Goal: Information Seeking & Learning: Find specific fact

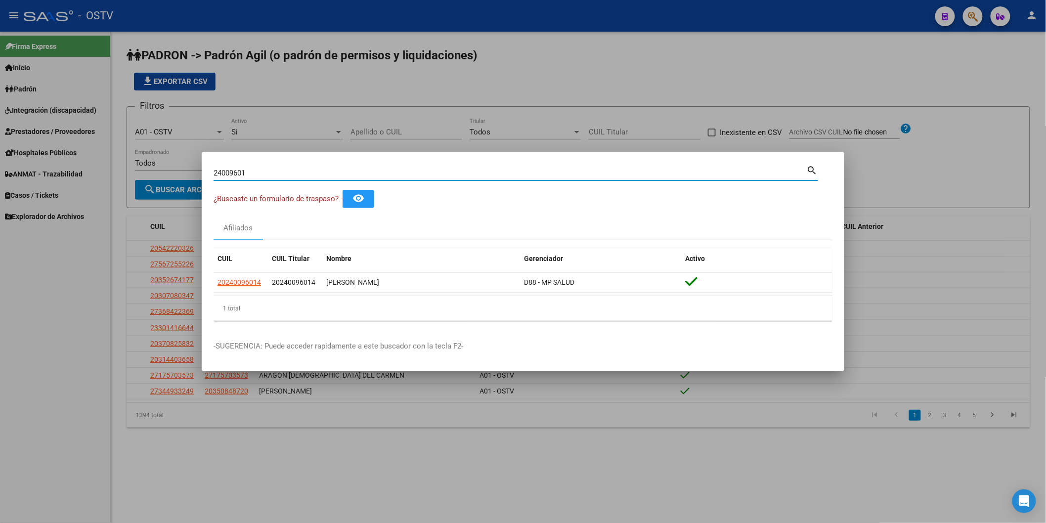
drag, startPoint x: 131, startPoint y: 174, endPoint x: 99, endPoint y: 176, distance: 32.7
click at [105, 175] on div "24009601 Buscar (apellido, dni, cuil, nro traspaso, cuit, obra social) search ¿…" at bounding box center [523, 261] width 1046 height 523
type input "30922166"
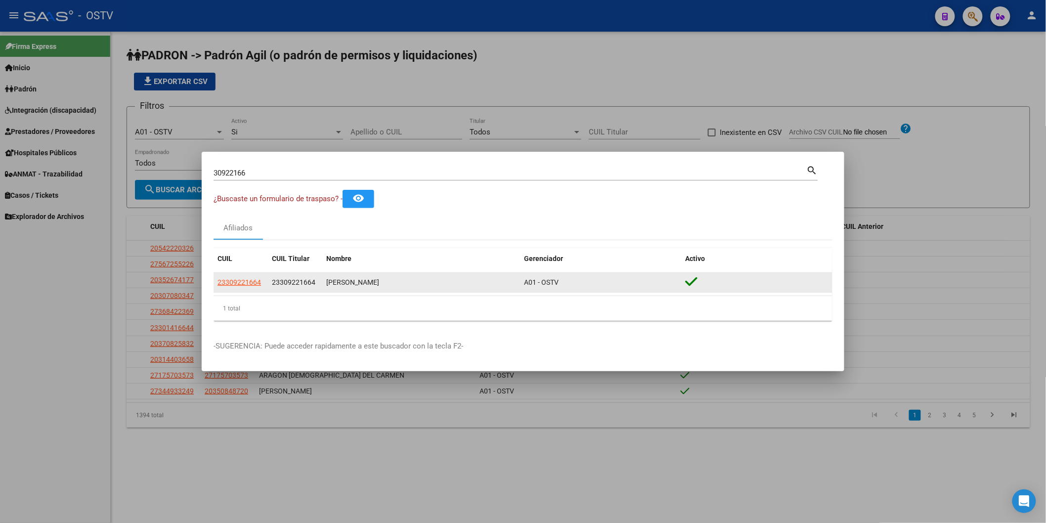
drag, startPoint x: 326, startPoint y: 284, endPoint x: 411, endPoint y: 282, distance: 85.0
click at [411, 282] on div "[PERSON_NAME]" at bounding box center [421, 282] width 190 height 11
copy div "[PERSON_NAME]"
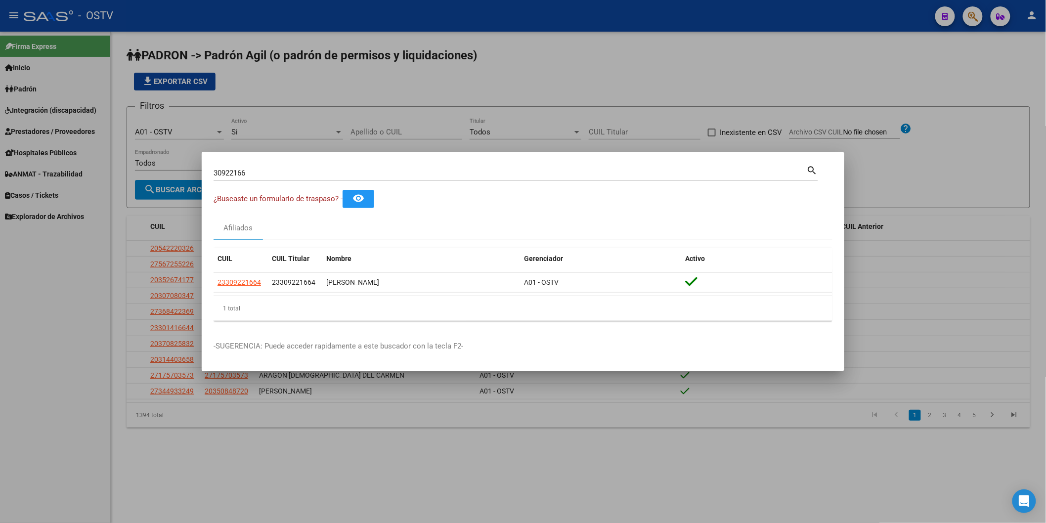
click at [318, 227] on div "Afiliados" at bounding box center [522, 228] width 619 height 24
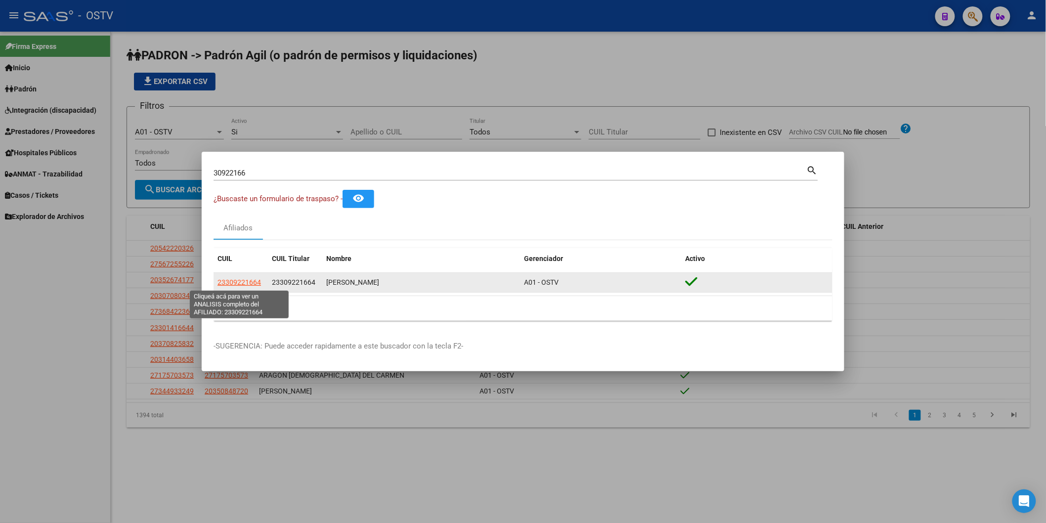
click at [248, 282] on span "23309221664" at bounding box center [238, 282] width 43 height 8
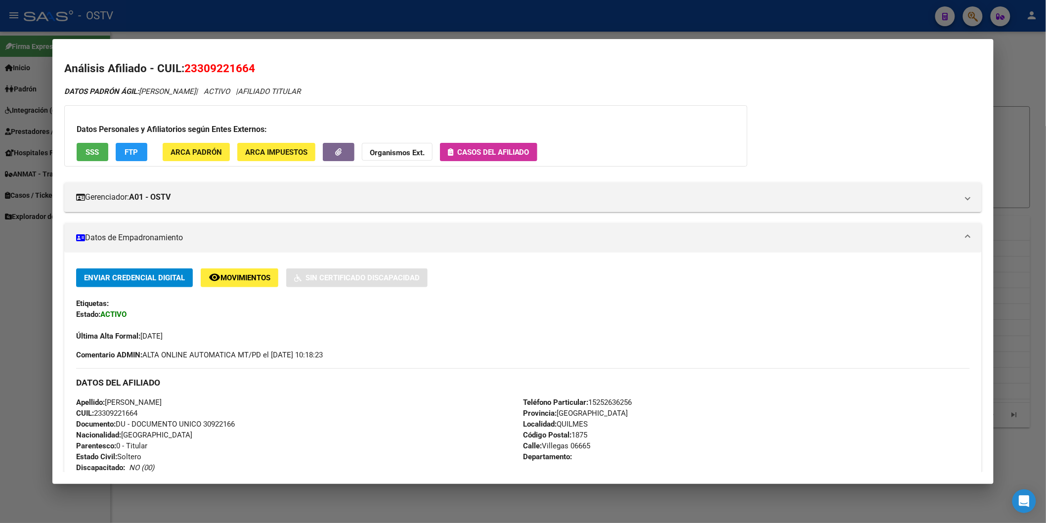
scroll to position [165, 0]
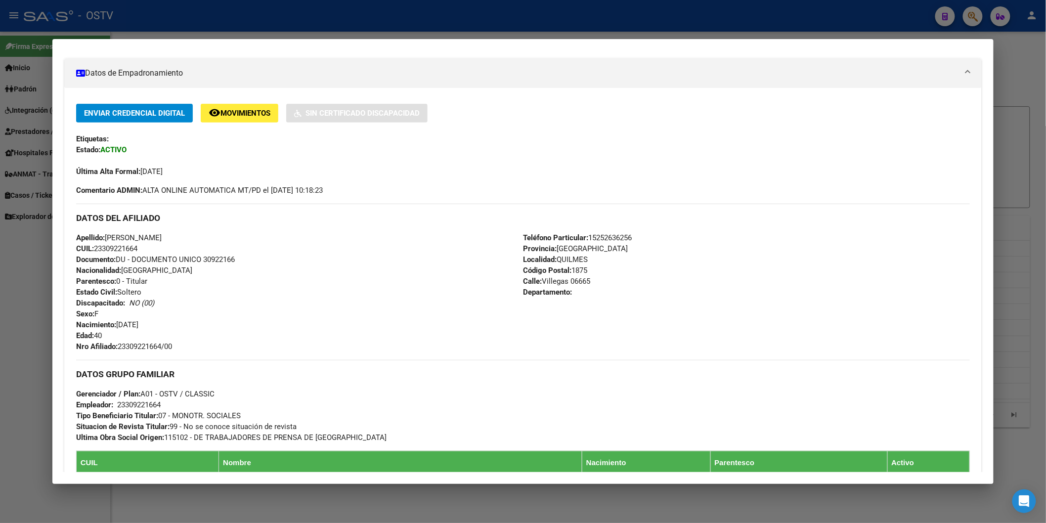
drag, startPoint x: 323, startPoint y: 347, endPoint x: 323, endPoint y: 335, distance: 11.9
click at [323, 344] on div "Apellido: [PERSON_NAME]: 23309221664 Documento: DU - DOCUMENTO UNICO 30922166 N…" at bounding box center [299, 292] width 447 height 120
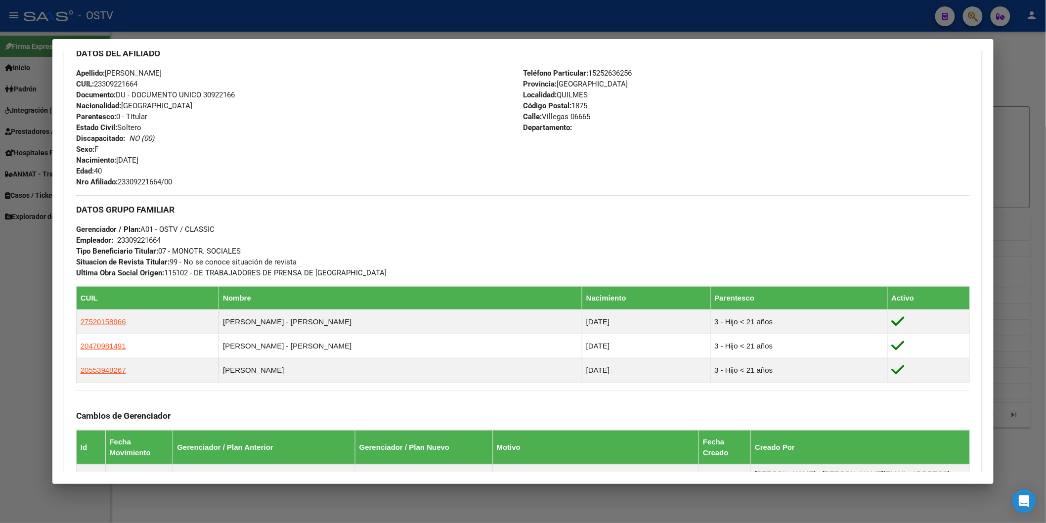
drag, startPoint x: 142, startPoint y: 250, endPoint x: 268, endPoint y: 256, distance: 126.7
click at [268, 256] on div "DATOS GRUPO FAMILIAR Gerenciador / Plan: A01 - OSTV / CLASSIC Empleador: 233092…" at bounding box center [522, 236] width 893 height 83
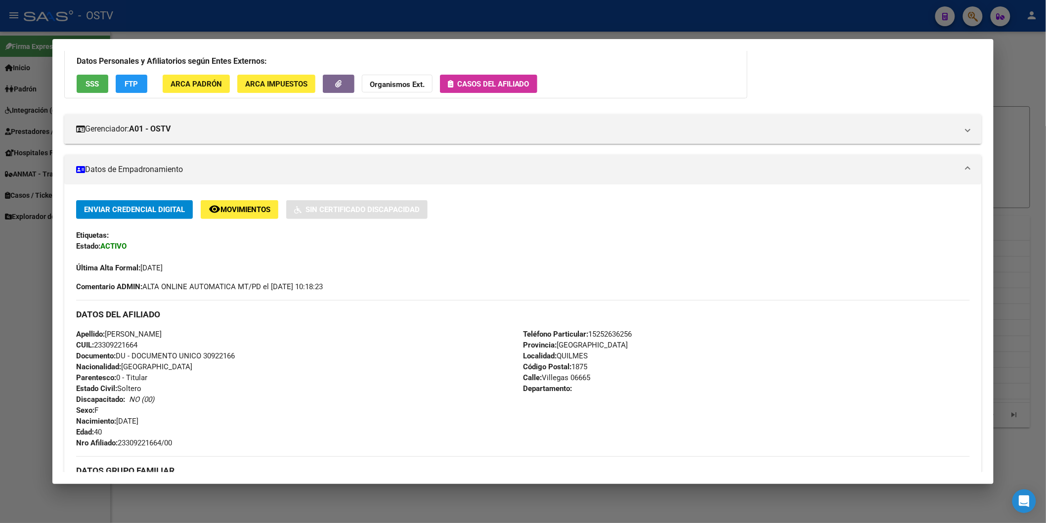
scroll to position [274, 0]
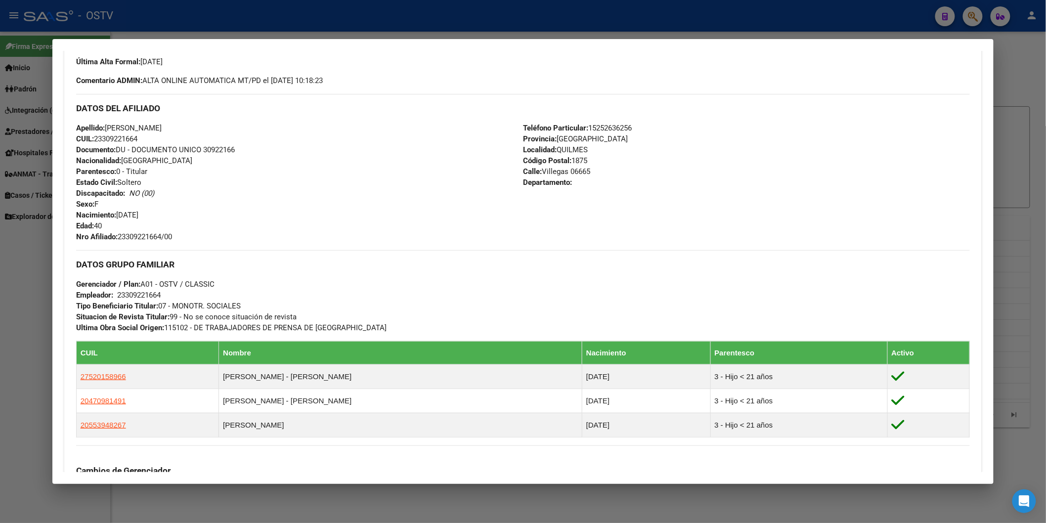
click at [250, 219] on div "Apellido: [PERSON_NAME]: 23309221664 Documento: DU - DOCUMENTO UNICO 30922166 N…" at bounding box center [299, 183] width 447 height 120
drag, startPoint x: 116, startPoint y: 236, endPoint x: 174, endPoint y: 234, distance: 57.9
click at [174, 234] on div "Apellido: [PERSON_NAME]: 23309221664 Documento: DU - DOCUMENTO UNICO 30922166 N…" at bounding box center [299, 183] width 447 height 120
copy span "23309221664/00"
click at [323, 26] on div at bounding box center [523, 261] width 1046 height 523
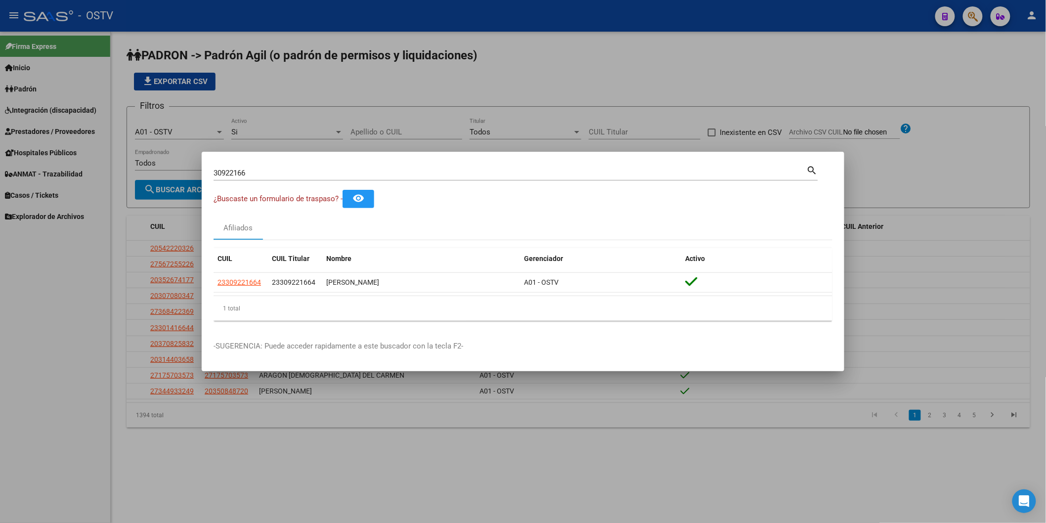
click at [422, 112] on div at bounding box center [523, 261] width 1046 height 523
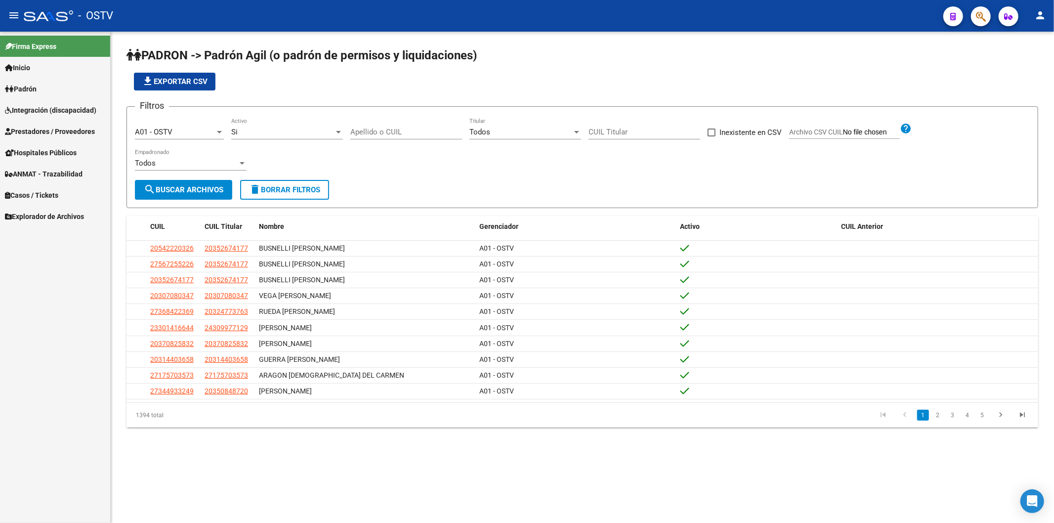
click at [397, 127] on div "Apellido o CUIL" at bounding box center [406, 128] width 112 height 21
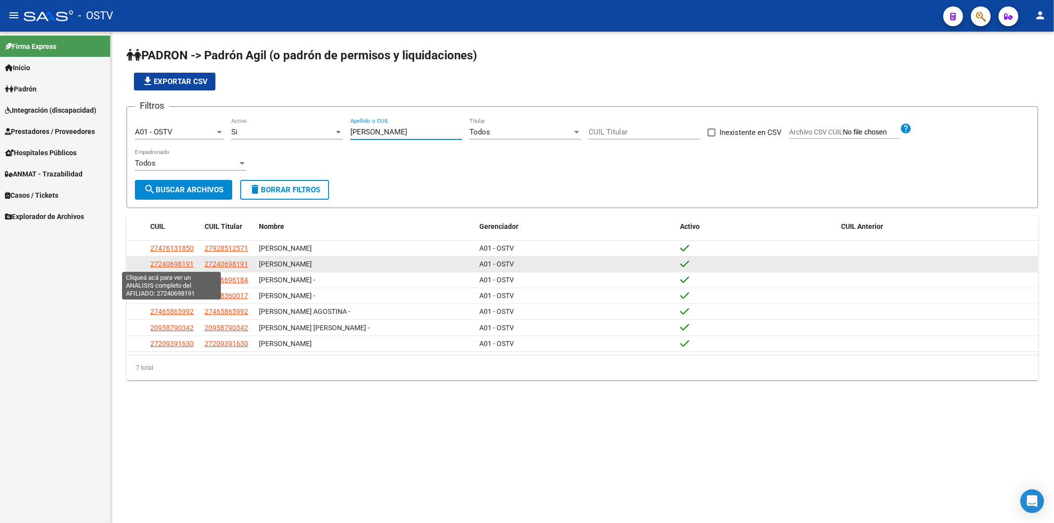
type input "[PERSON_NAME]"
click at [185, 265] on span "27240698191" at bounding box center [171, 264] width 43 height 8
type textarea "27240698191"
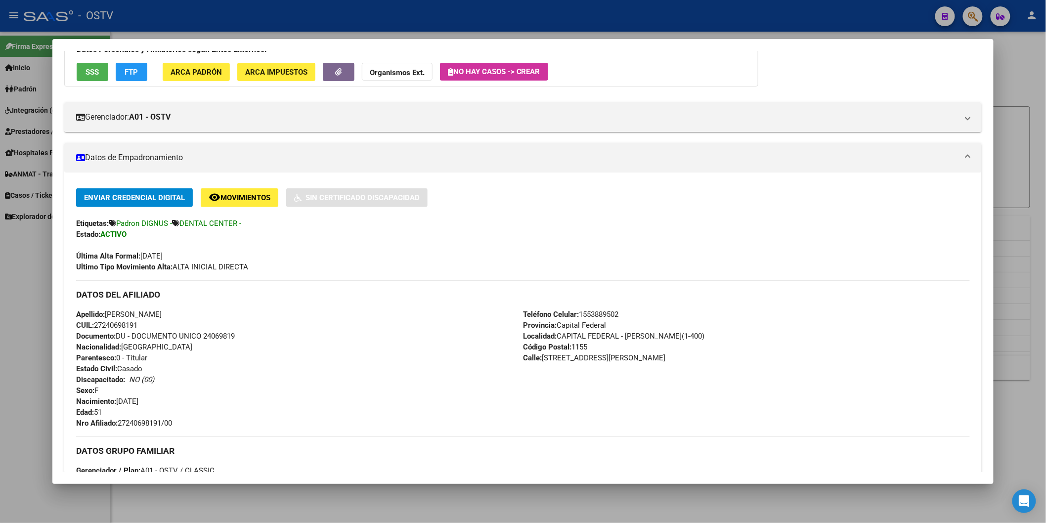
scroll to position [165, 0]
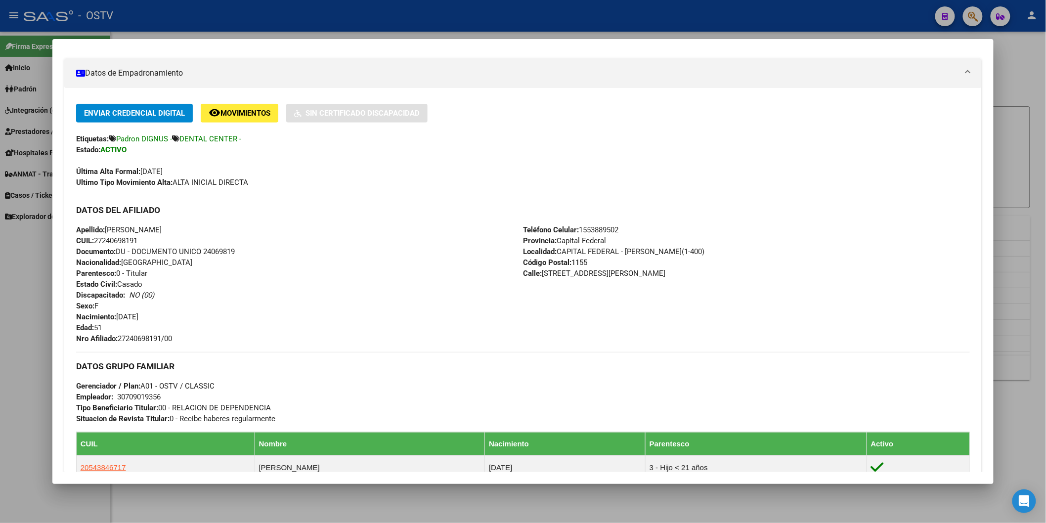
click at [226, 253] on span "Documento: DU - DOCUMENTO UNICO 24069819" at bounding box center [155, 251] width 159 height 9
copy span "24069819"
click at [153, 338] on span "Nro Afiliado: 27240698191/00" at bounding box center [124, 338] width 96 height 9
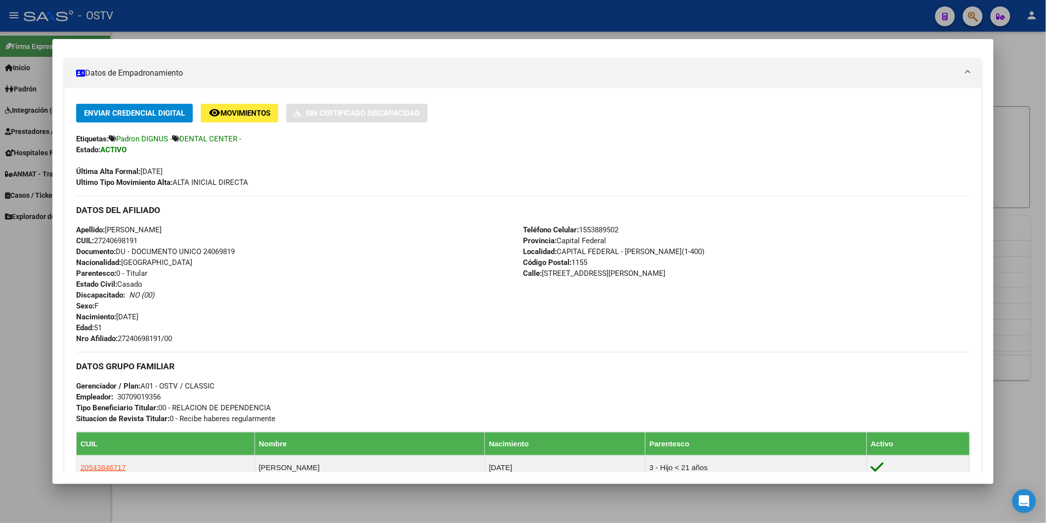
copy span "27240698191"
